Goal: Information Seeking & Learning: Learn about a topic

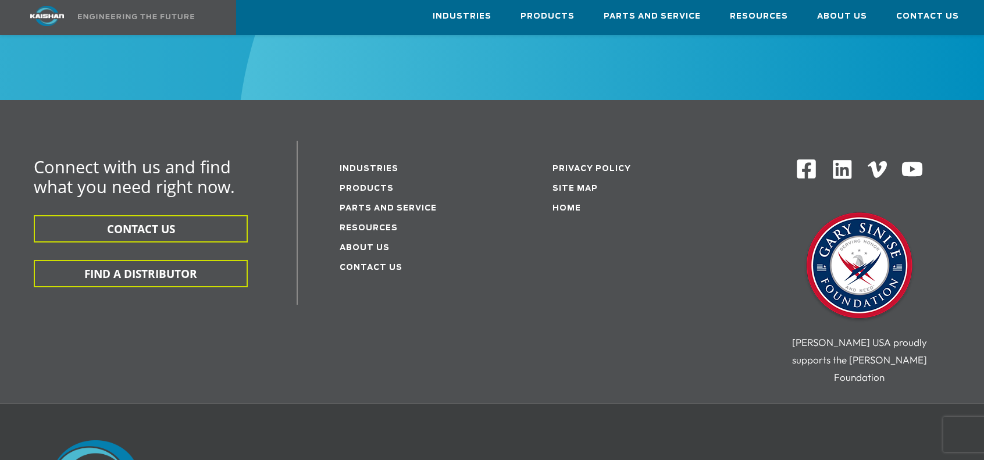
scroll to position [1572, 0]
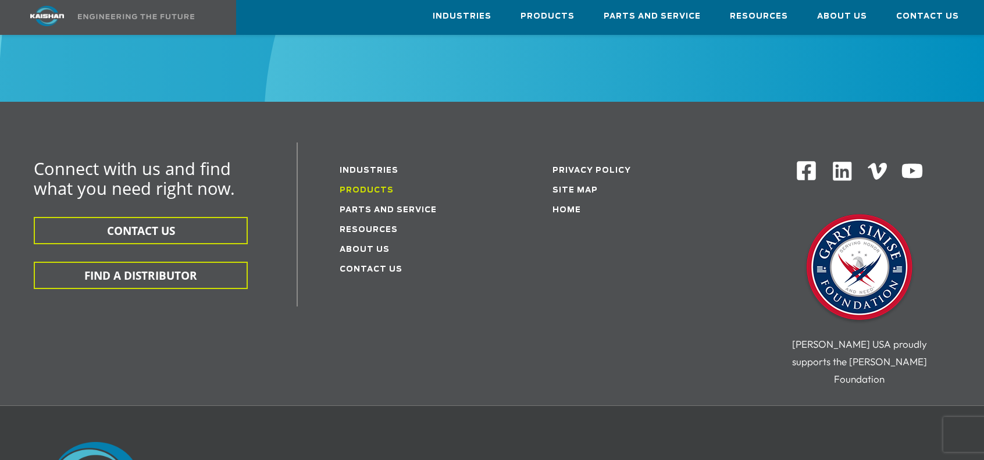
click at [371, 187] on link "Products" at bounding box center [366, 191] width 54 height 8
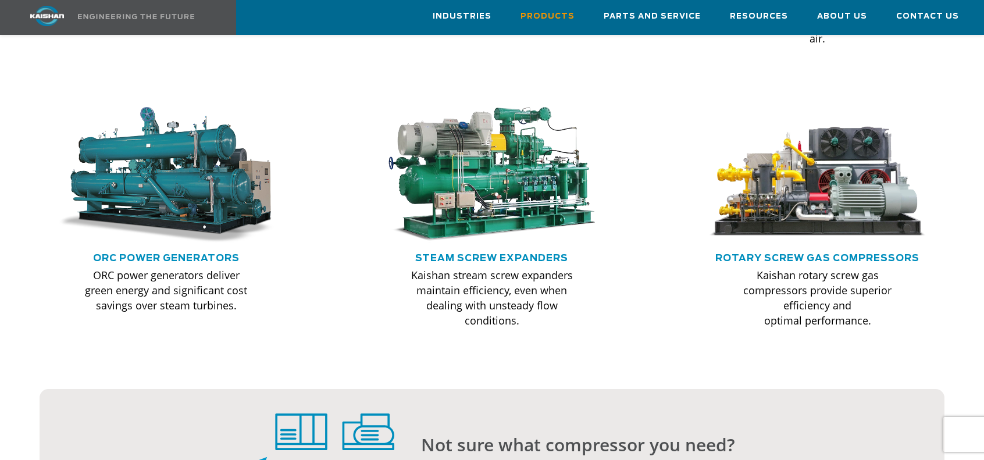
scroll to position [982, 0]
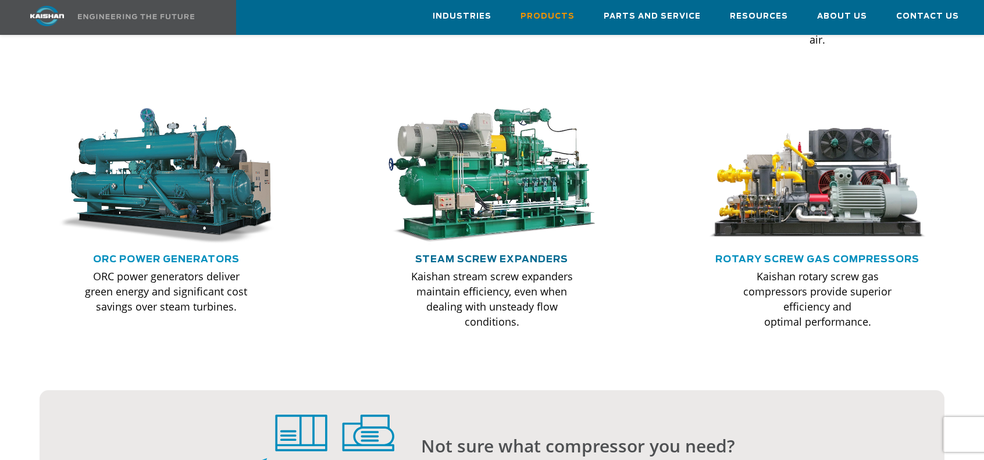
click at [503, 255] on link "Steam Screw Expanders" at bounding box center [491, 259] width 153 height 9
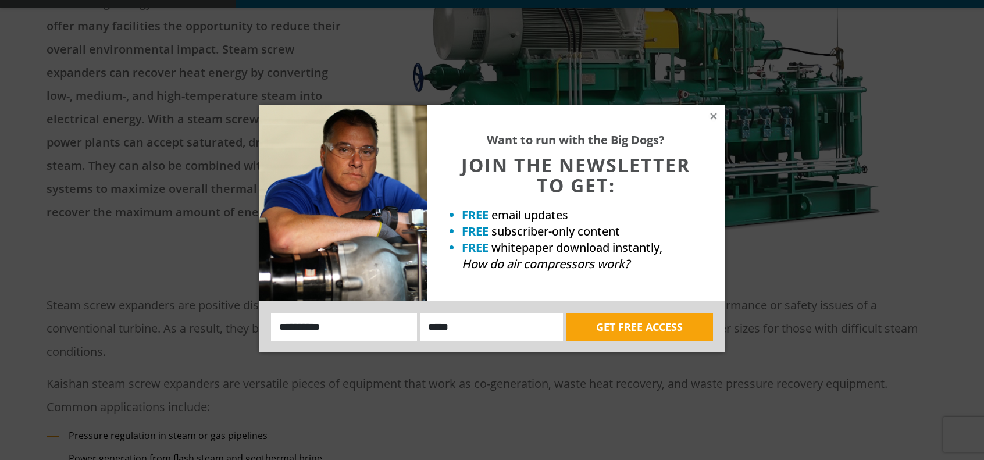
scroll to position [282, 0]
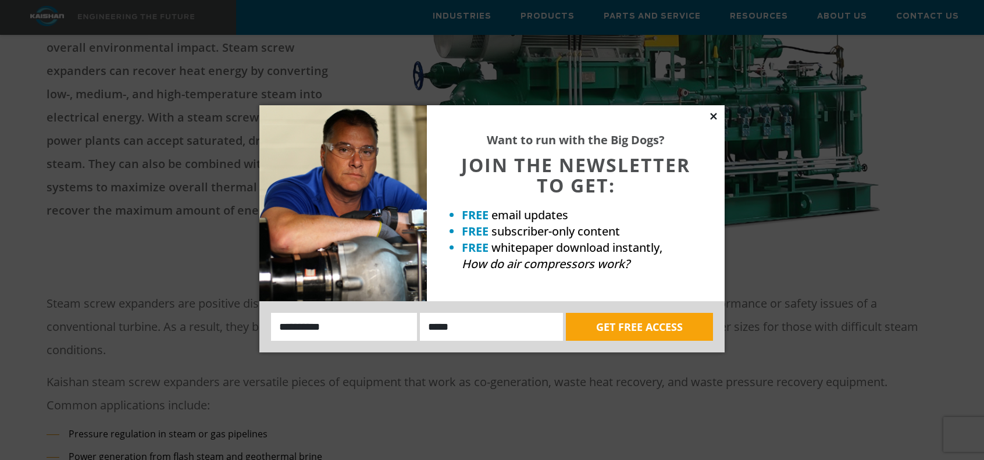
click at [709, 113] on icon at bounding box center [713, 116] width 10 height 10
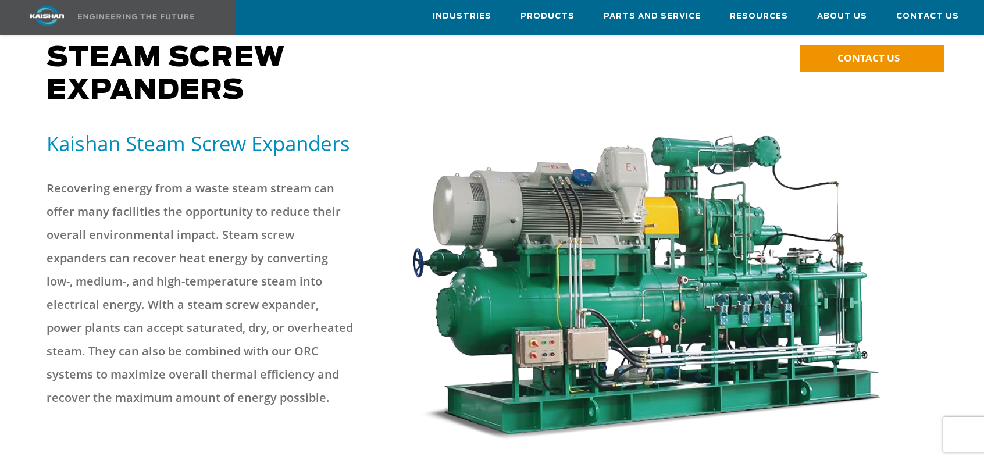
scroll to position [95, 0]
